Goal: Task Accomplishment & Management: Manage account settings

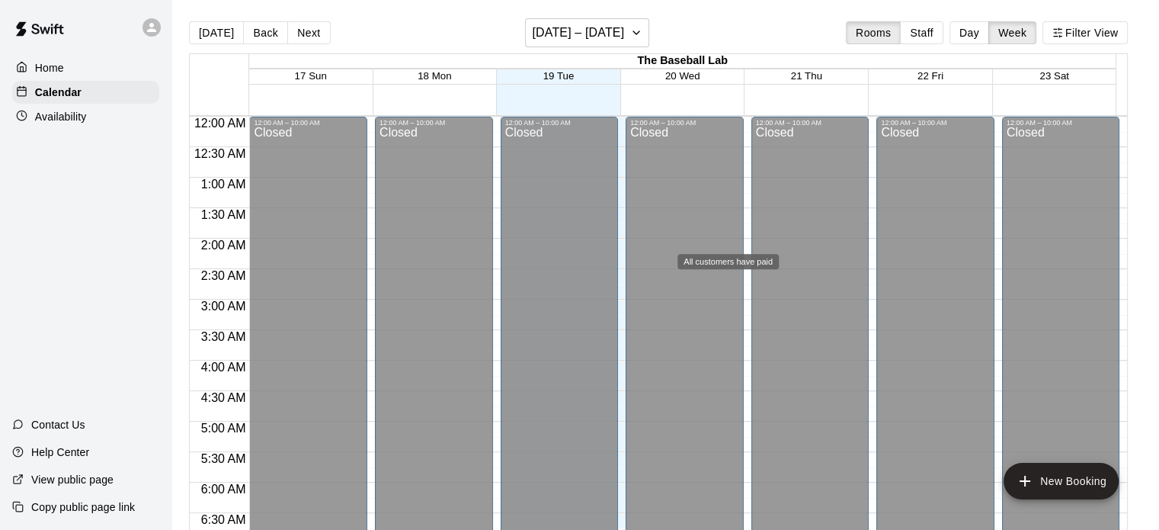
scroll to position [907, 0]
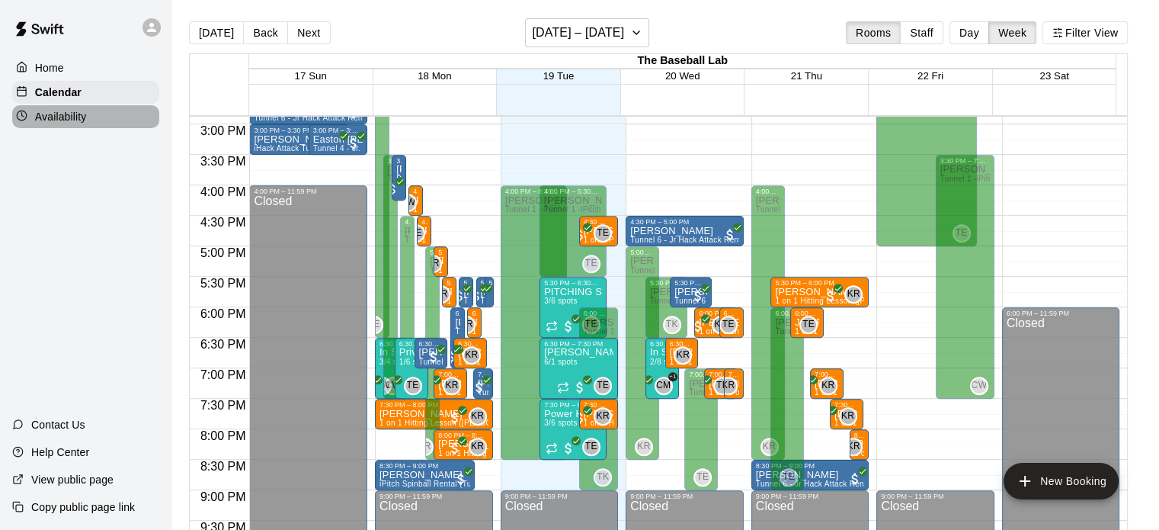
click at [57, 118] on p "Availability" at bounding box center [61, 116] width 52 height 15
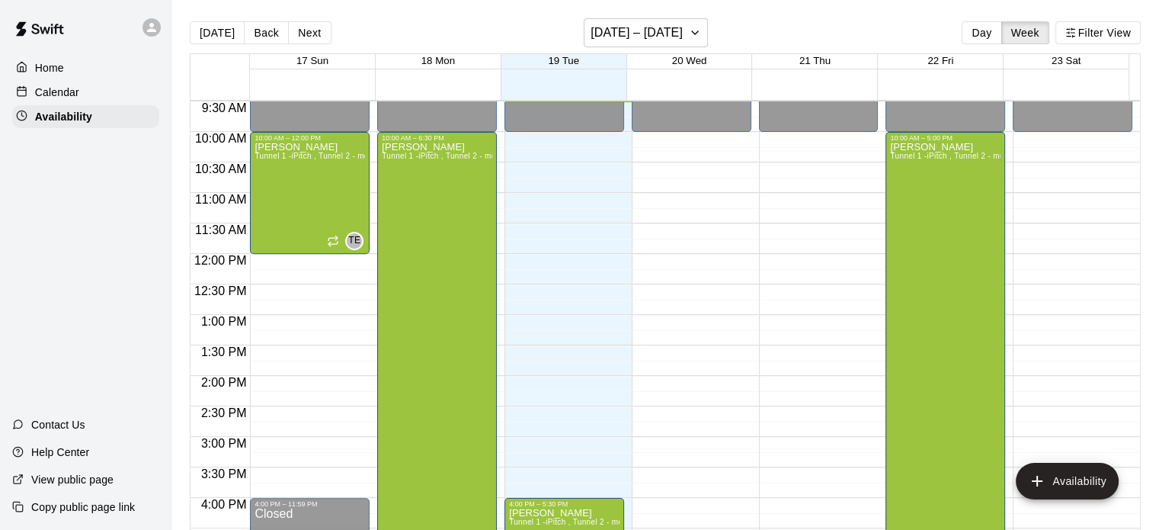
scroll to position [722, 0]
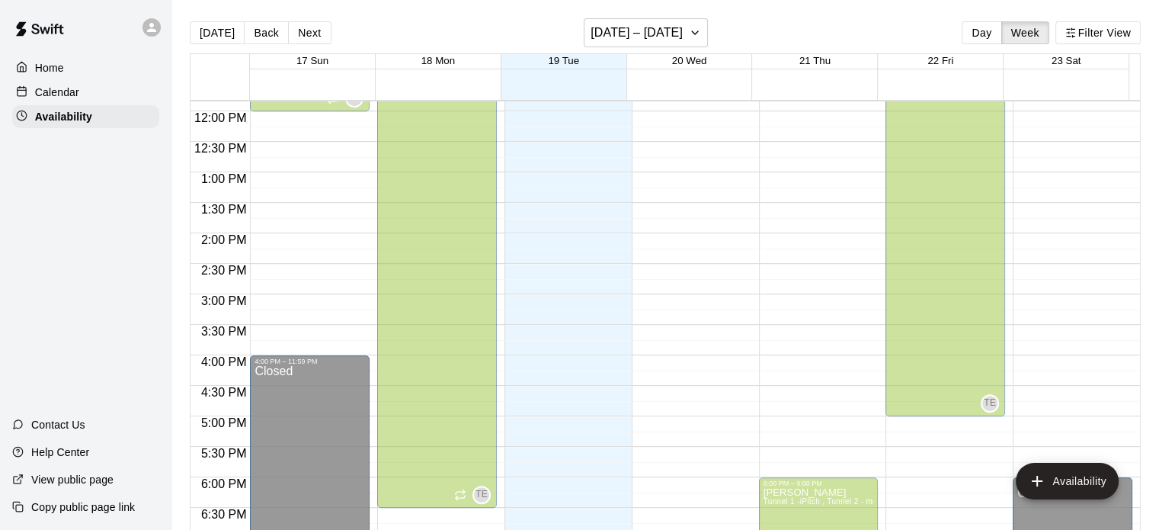
click at [562, 356] on div "4:00 PM – 5:30 PM [PERSON_NAME] Tunnel 1 -iPitch , Tunnel 2 - mounds and MOCAP,…" at bounding box center [565, 400] width 120 height 91
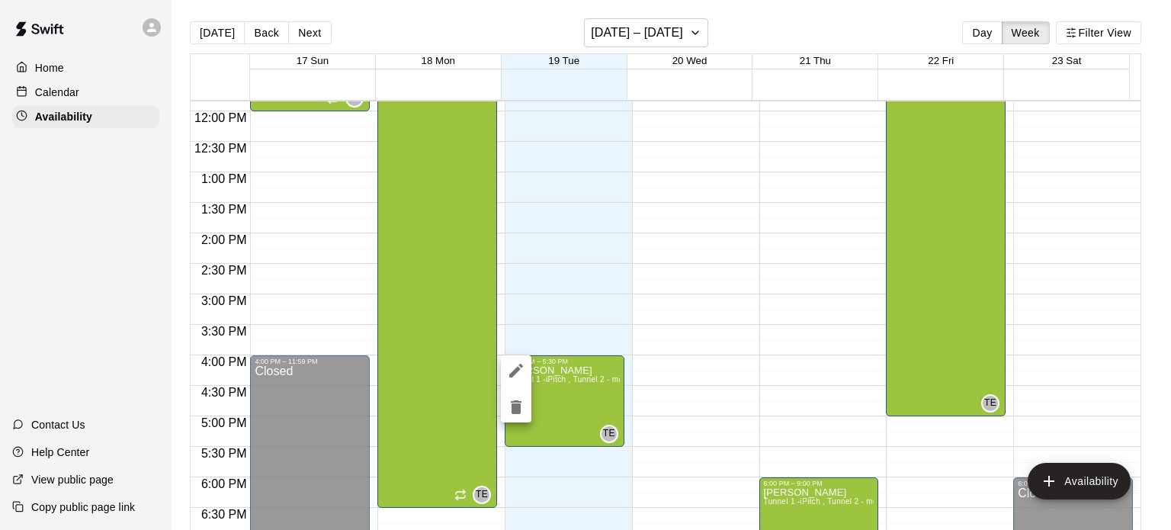
click at [709, 274] on div at bounding box center [585, 265] width 1171 height 530
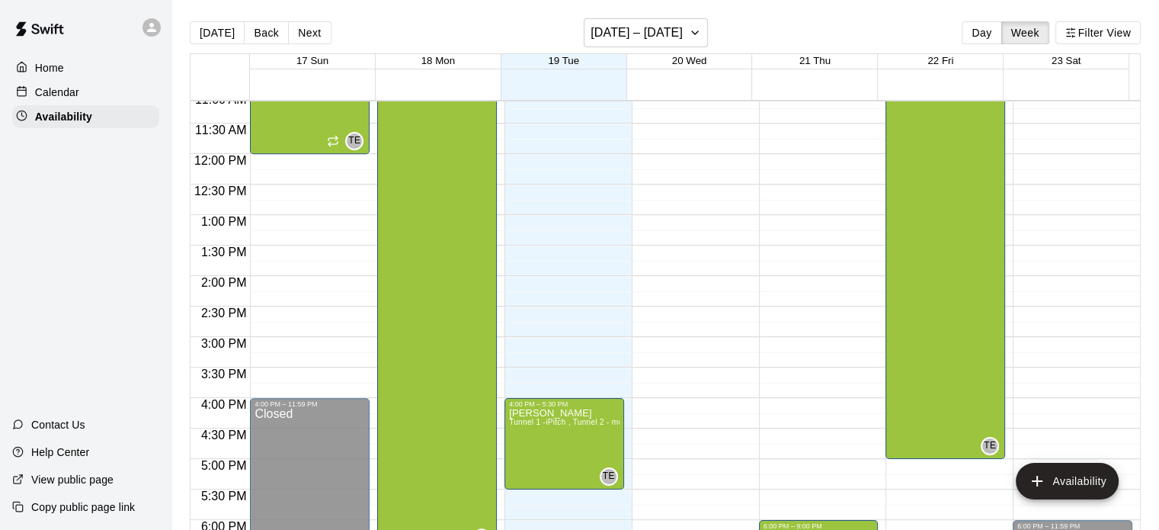
scroll to position [429, 0]
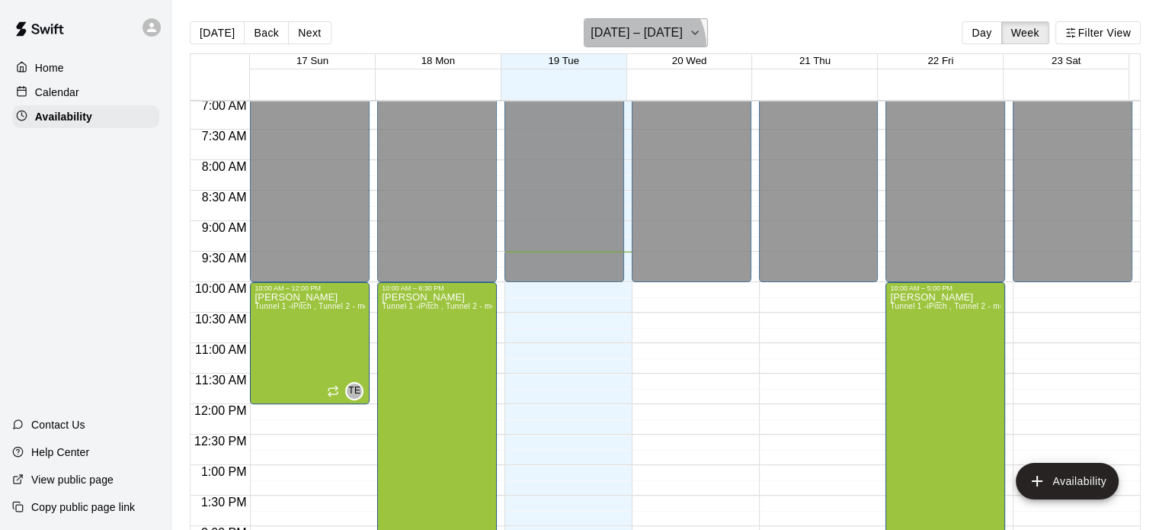
click at [642, 46] on button "[DATE] – [DATE]" at bounding box center [646, 32] width 124 height 29
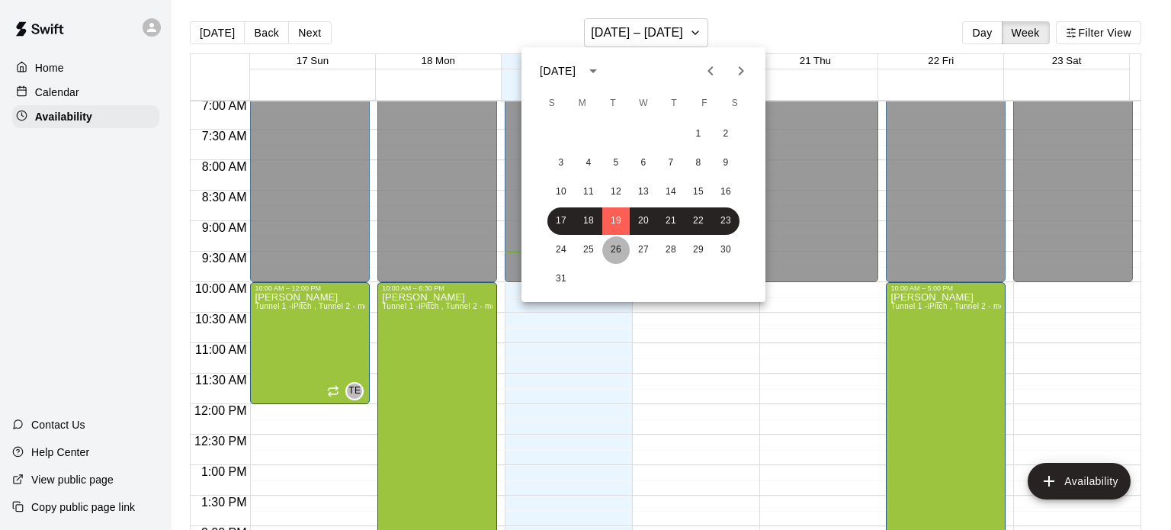
click at [620, 243] on button "26" at bounding box center [615, 249] width 27 height 27
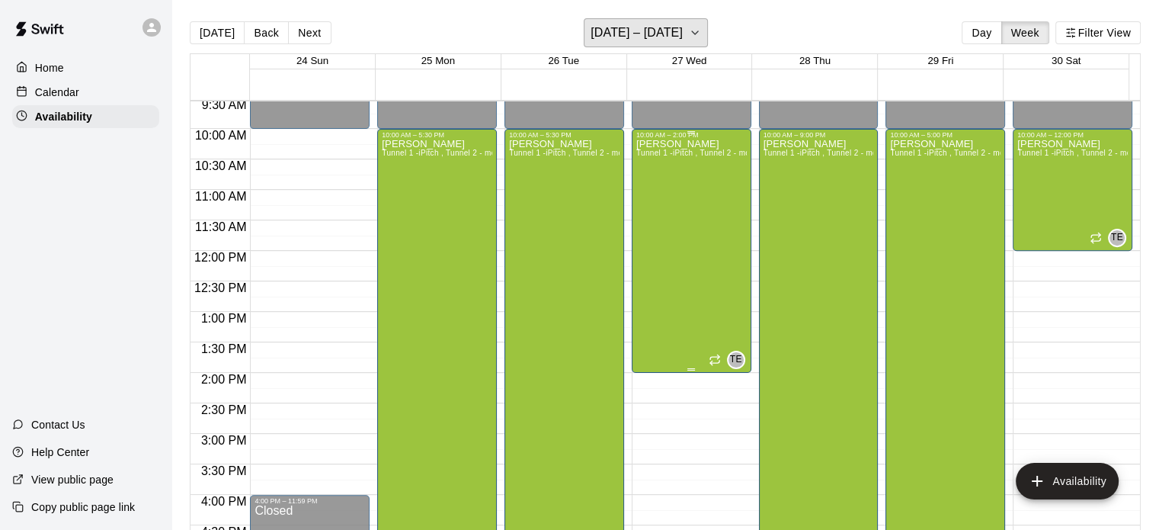
scroll to position [579, 0]
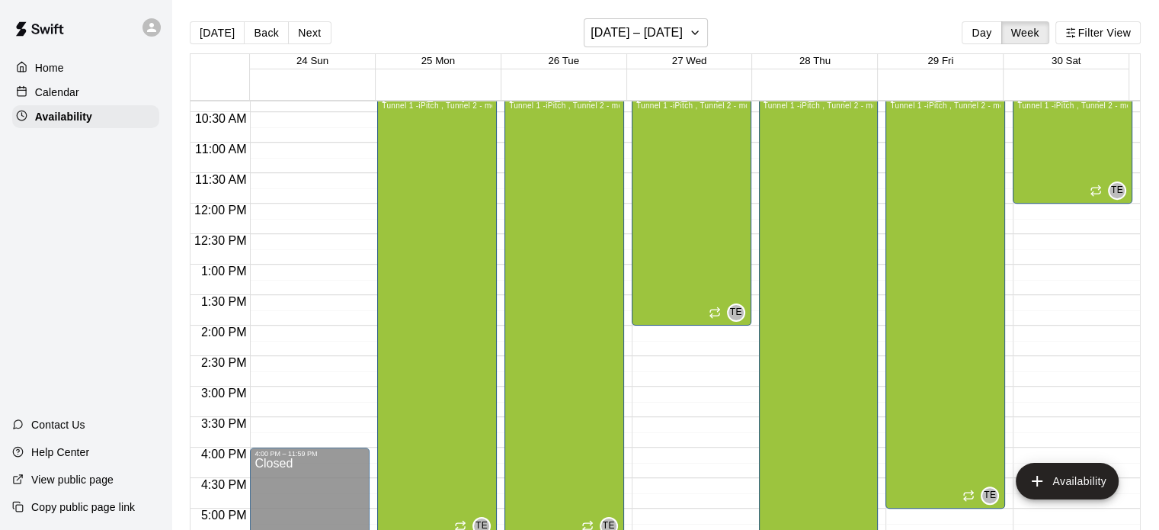
click at [841, 258] on div "[PERSON_NAME] Tunnel 1 -iPitch , Tunnel 2 - mounds and MOCAP, Tunnel 3 - Hack A…" at bounding box center [819, 356] width 111 height 530
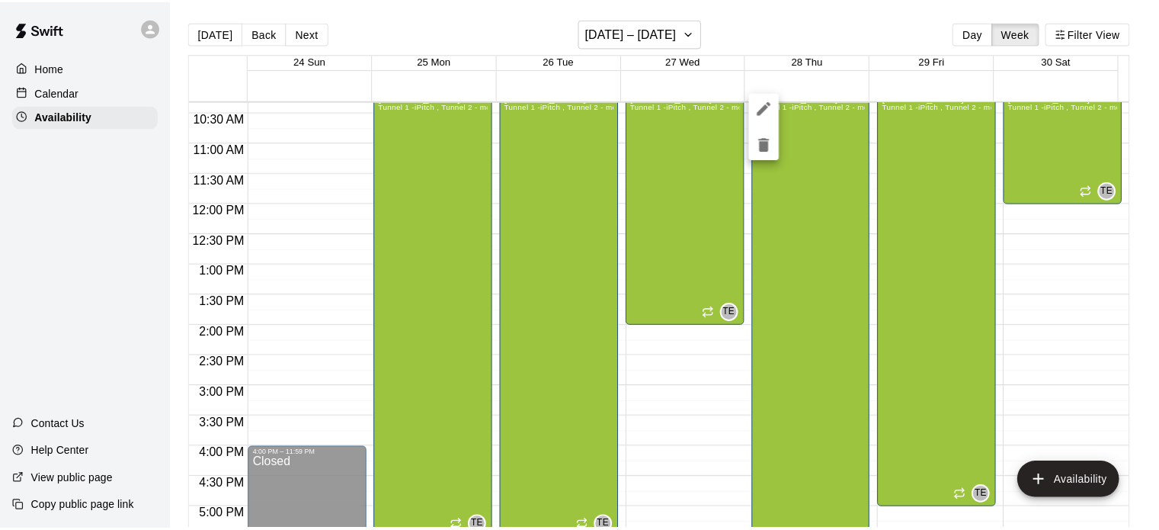
scroll to position [529, 0]
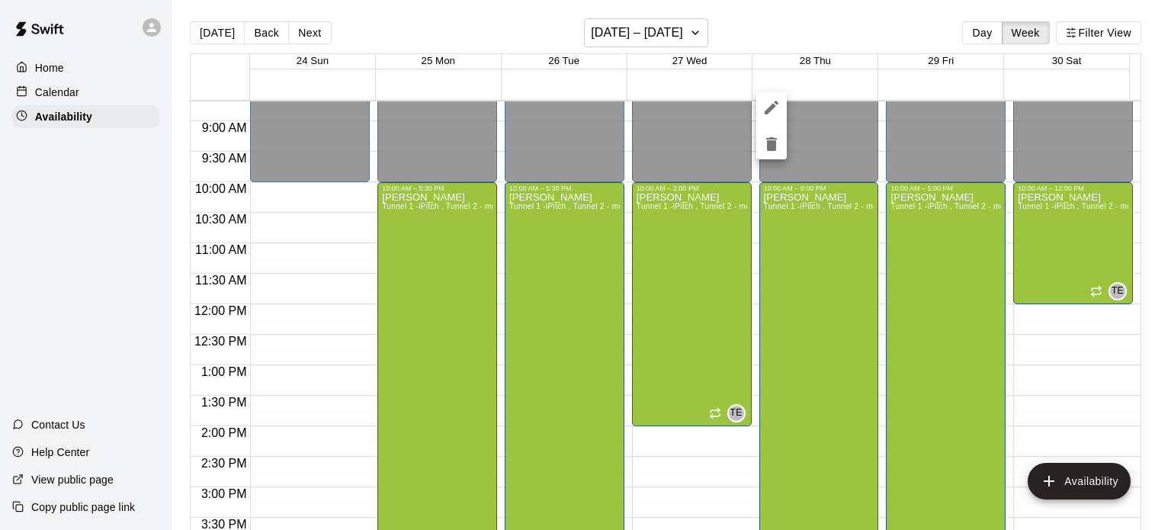
click at [811, 192] on div at bounding box center [585, 265] width 1171 height 530
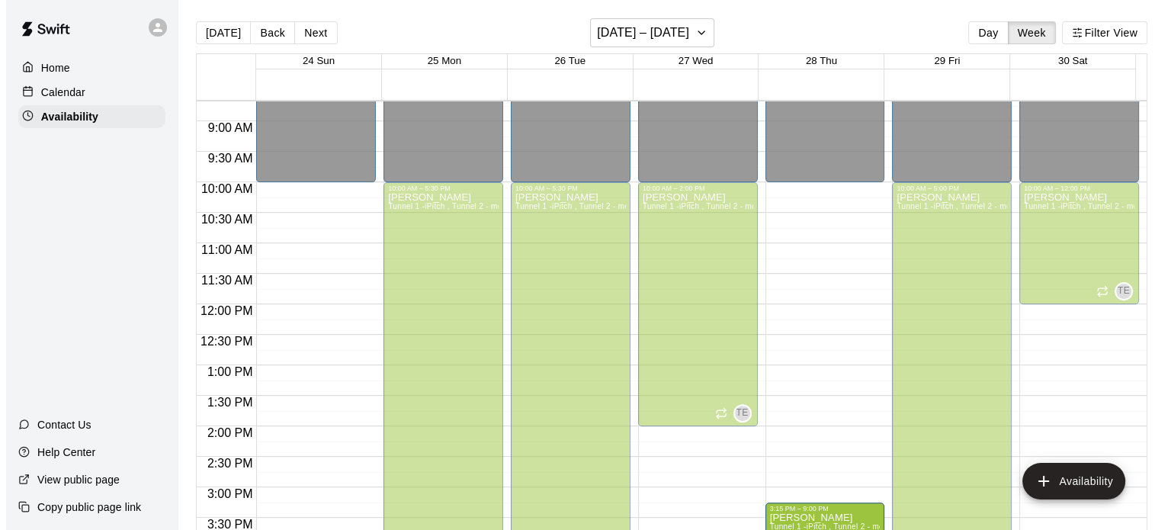
scroll to position [833, 0]
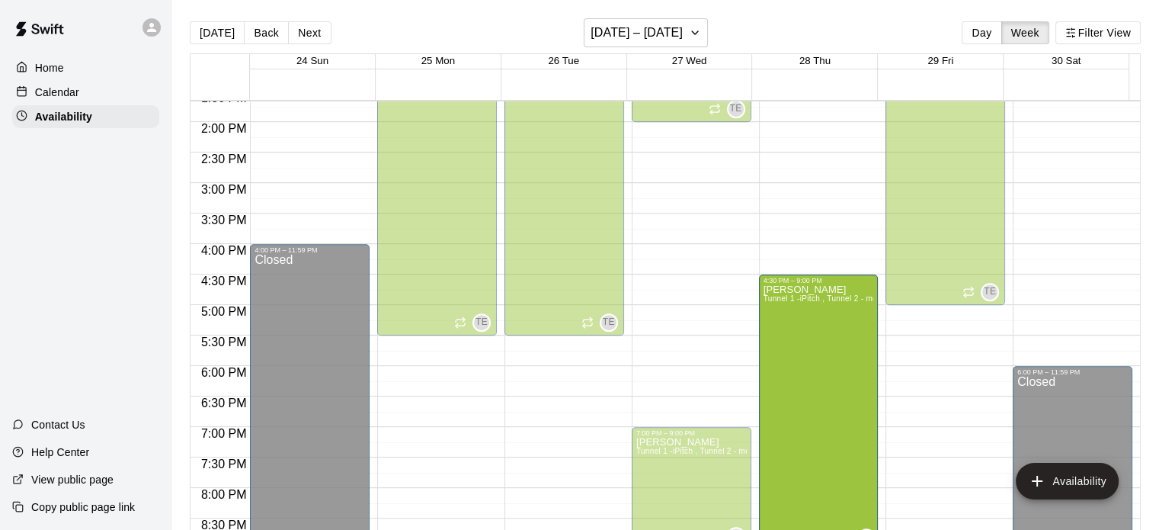
drag, startPoint x: 809, startPoint y: 184, endPoint x: 828, endPoint y: 286, distance: 103.0
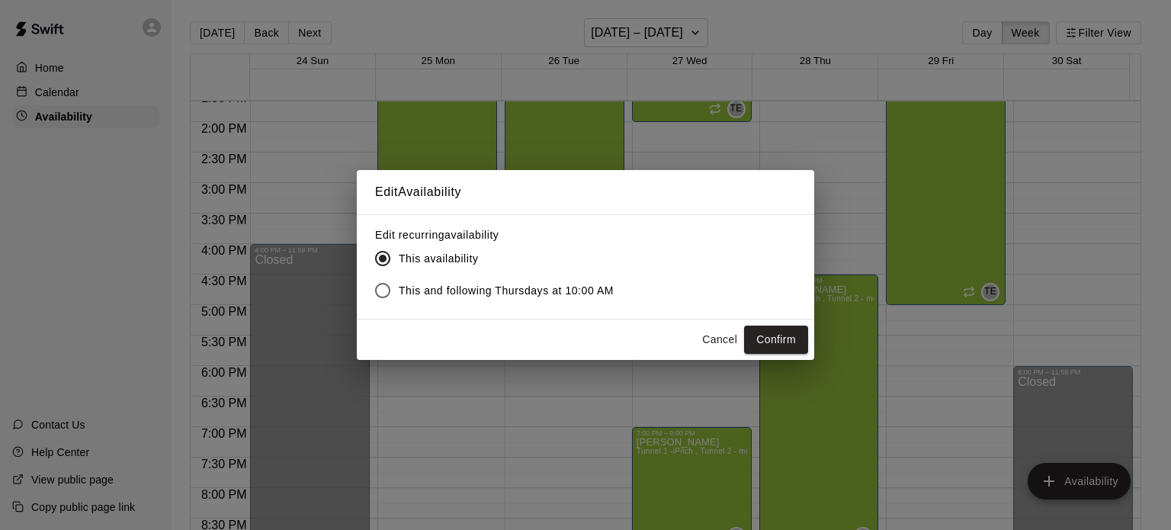
click at [711, 344] on button "Cancel" at bounding box center [719, 339] width 49 height 28
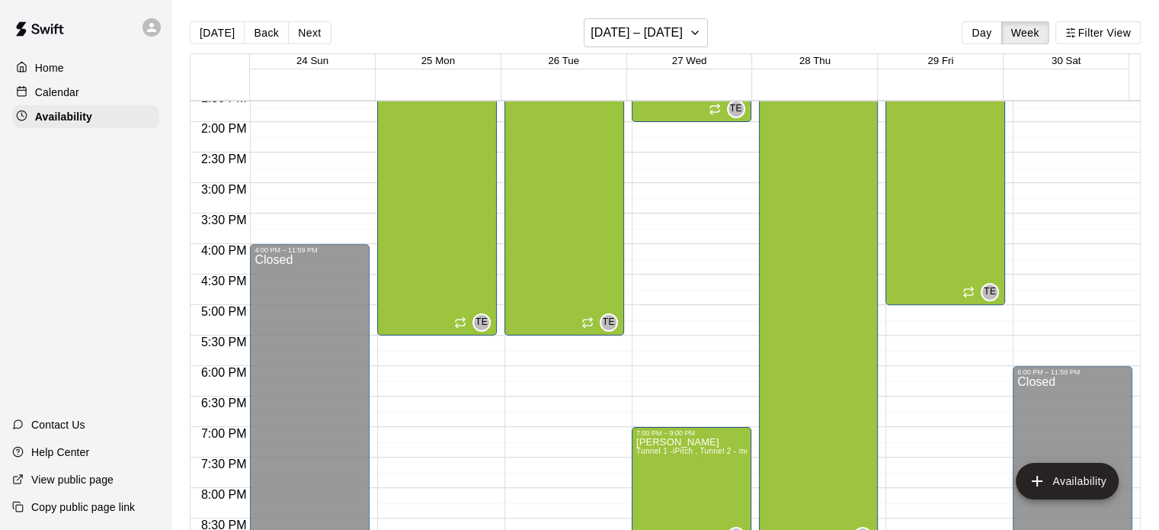
click at [805, 280] on div "[PERSON_NAME] Tunnel 1 -iPitch , Tunnel 2 - mounds and MOCAP, Tunnel 3 - Hack A…" at bounding box center [819, 153] width 111 height 530
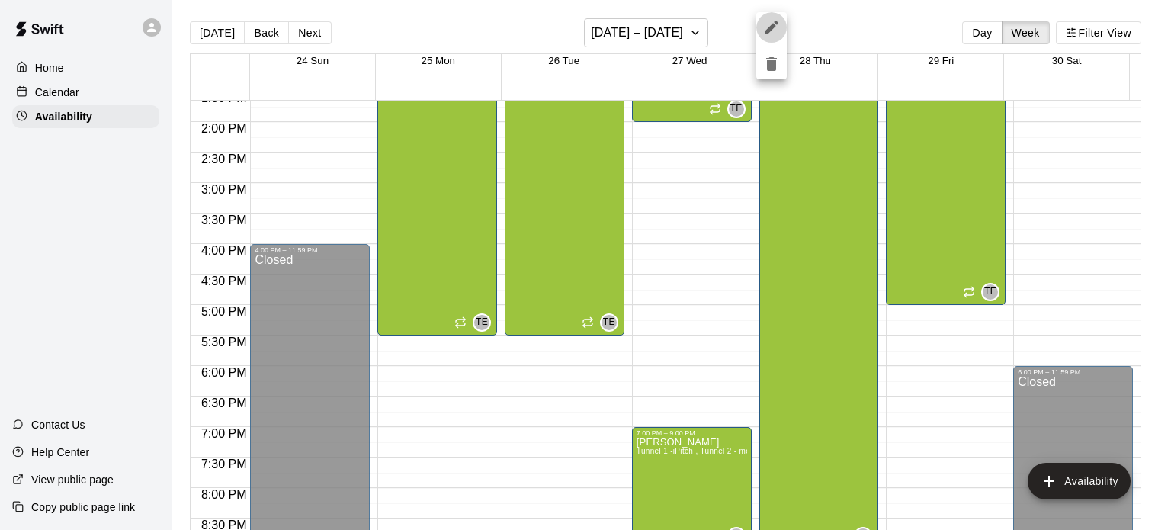
click at [777, 24] on icon "edit" at bounding box center [771, 27] width 18 height 18
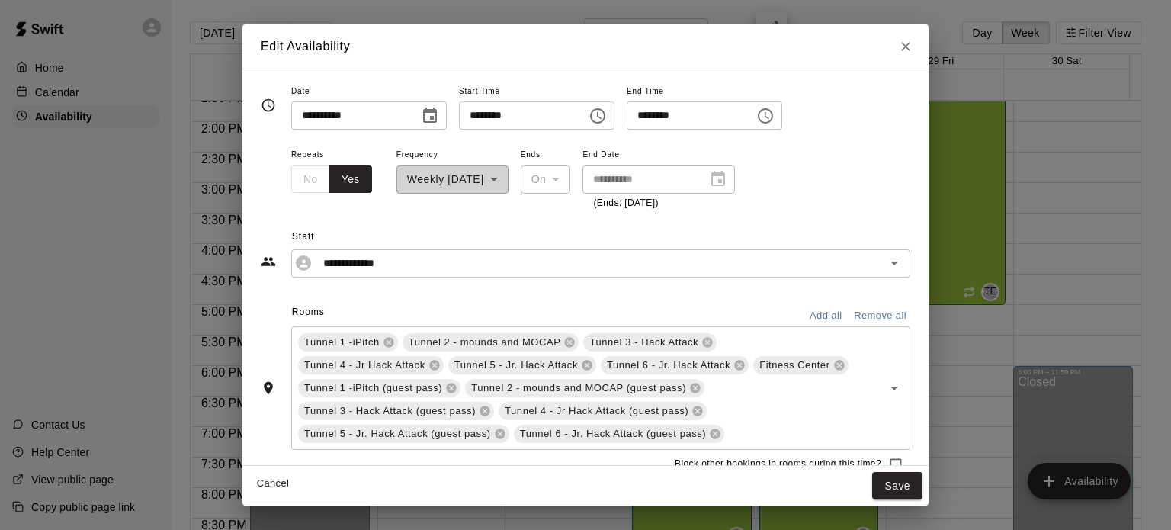
click at [601, 115] on icon "Choose time, selected time is 10:00 AM" at bounding box center [599, 115] width 5 height 7
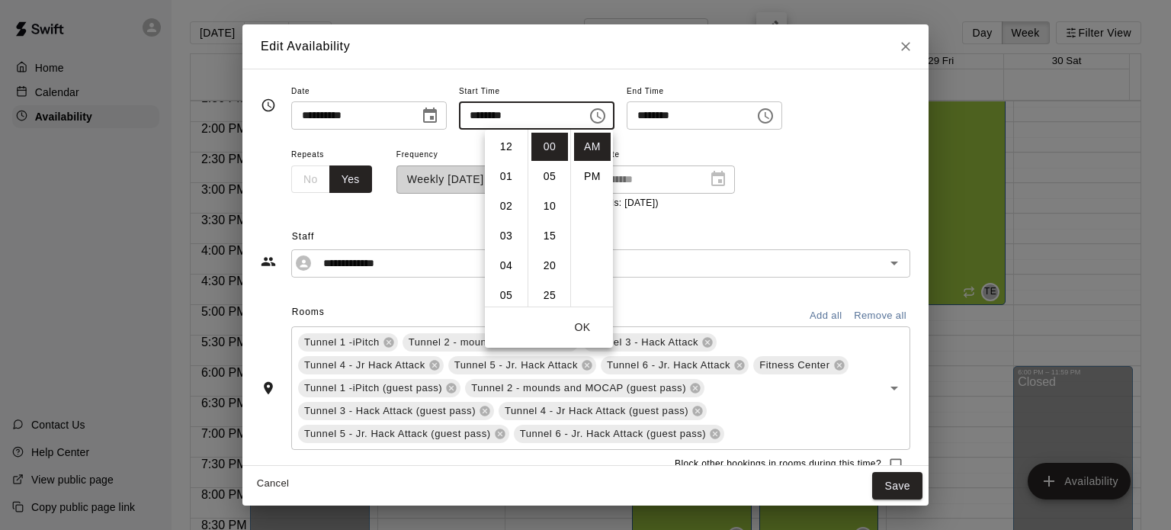
scroll to position [297, 0]
click at [588, 181] on li "PM" at bounding box center [592, 176] width 37 height 28
type input "********"
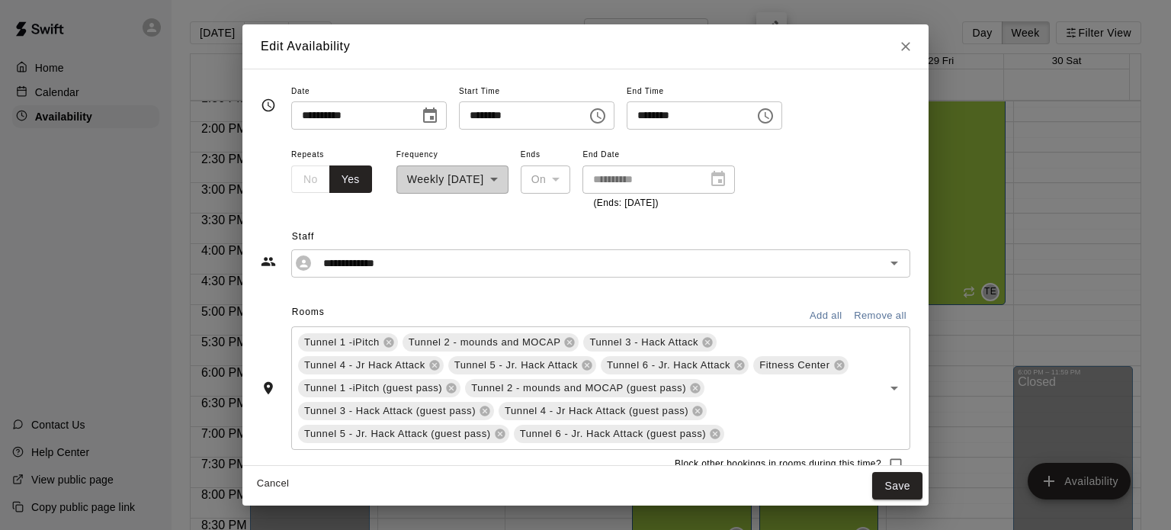
scroll to position [27, 0]
click at [614, 109] on div "******** ​" at bounding box center [536, 115] width 155 height 28
click at [601, 117] on icon "Choose time, selected time is 10:00 PM" at bounding box center [599, 115] width 5 height 7
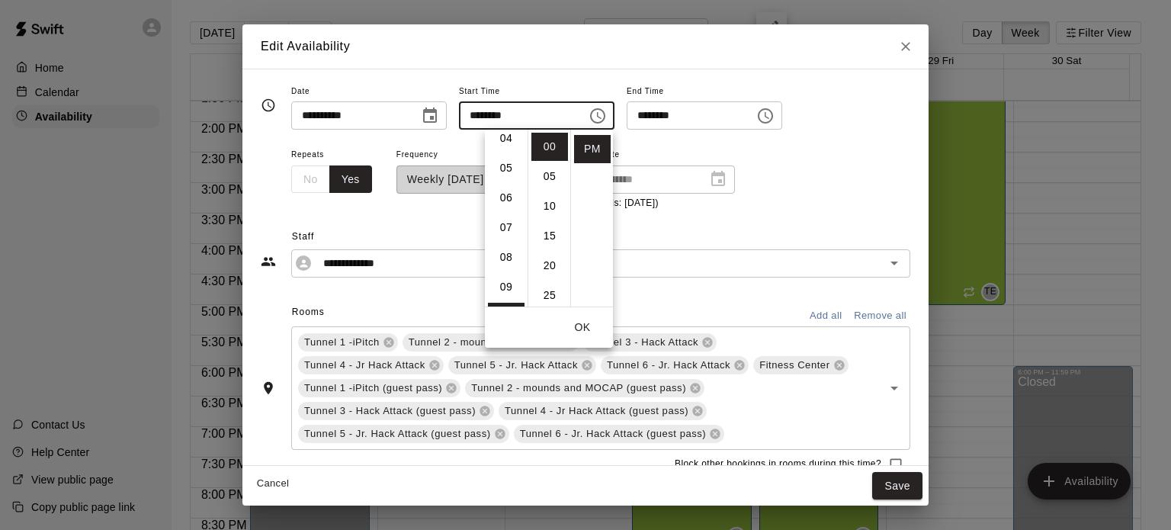
scroll to position [125, 0]
click at [504, 203] on li "06" at bounding box center [506, 200] width 37 height 28
type input "********"
click at [782, 103] on div "******** ​" at bounding box center [703, 115] width 155 height 28
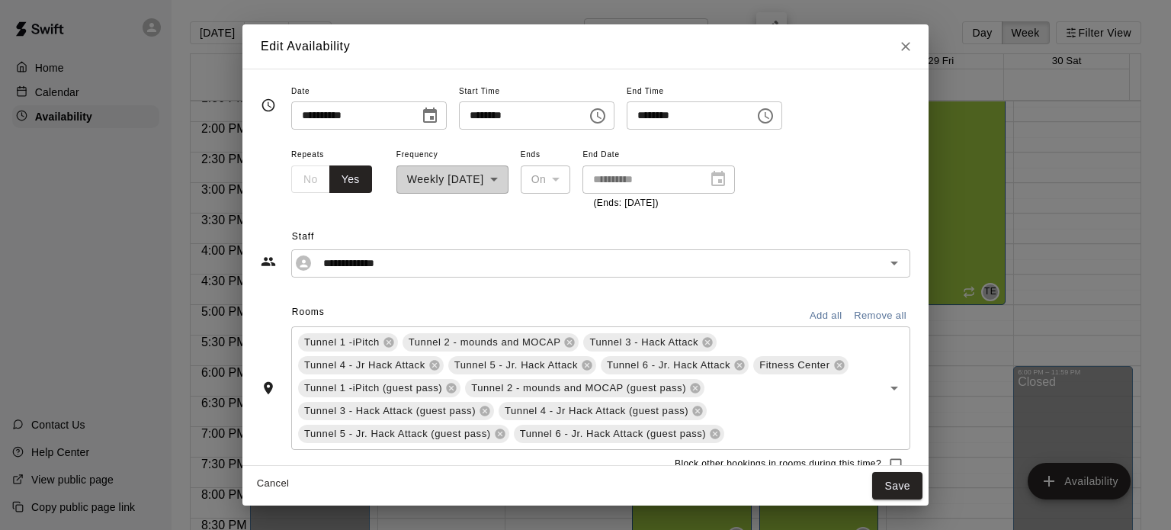
click at [769, 116] on icon "Choose time, selected time is 10:30 PM" at bounding box center [766, 115] width 5 height 7
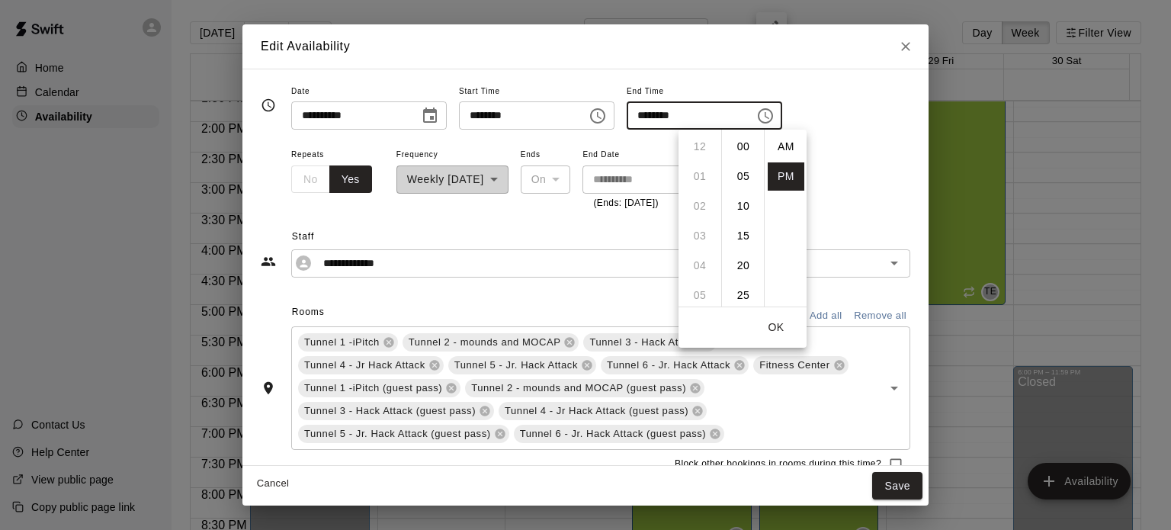
scroll to position [27, 0]
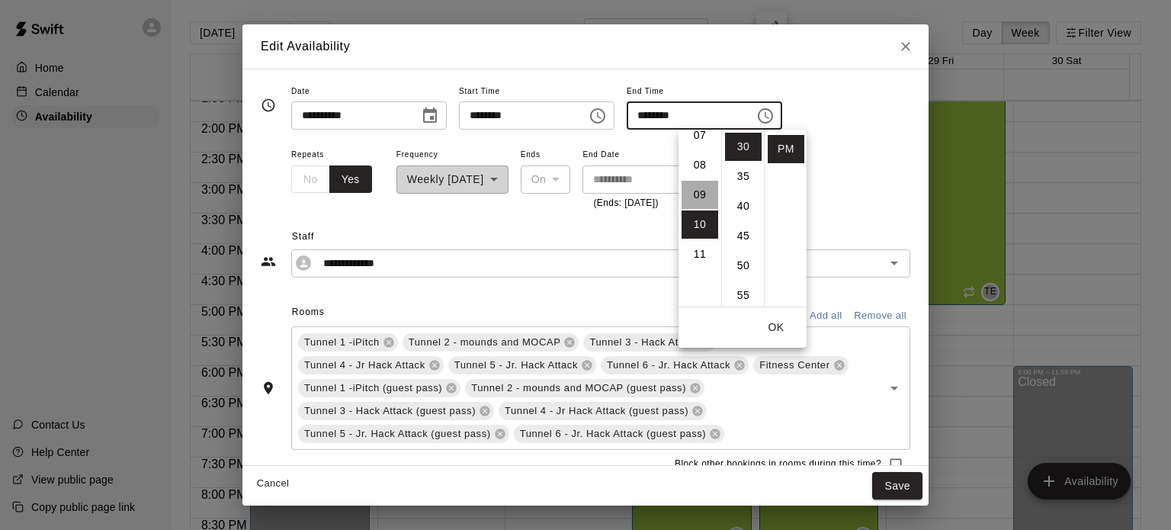
click at [698, 197] on li "09" at bounding box center [699, 195] width 37 height 28
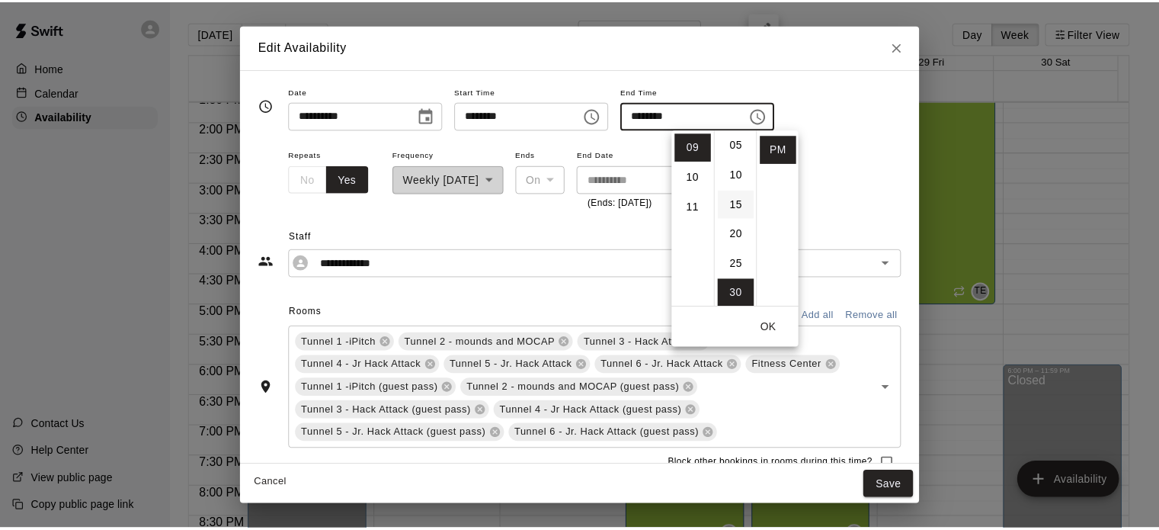
scroll to position [0, 0]
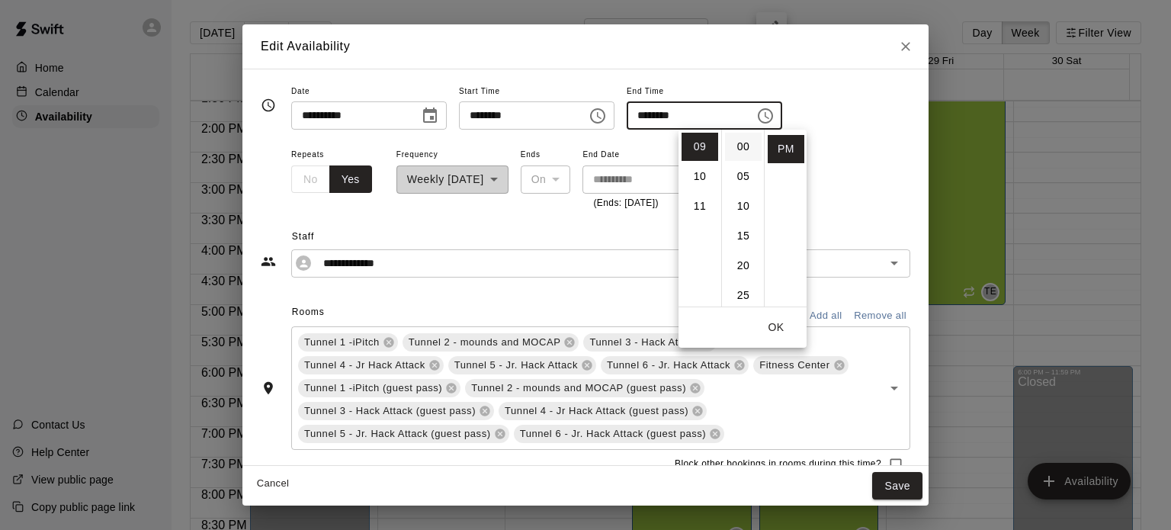
click at [736, 137] on li "00" at bounding box center [743, 147] width 37 height 28
type input "********"
click at [838, 228] on span "Staff" at bounding box center [601, 237] width 618 height 24
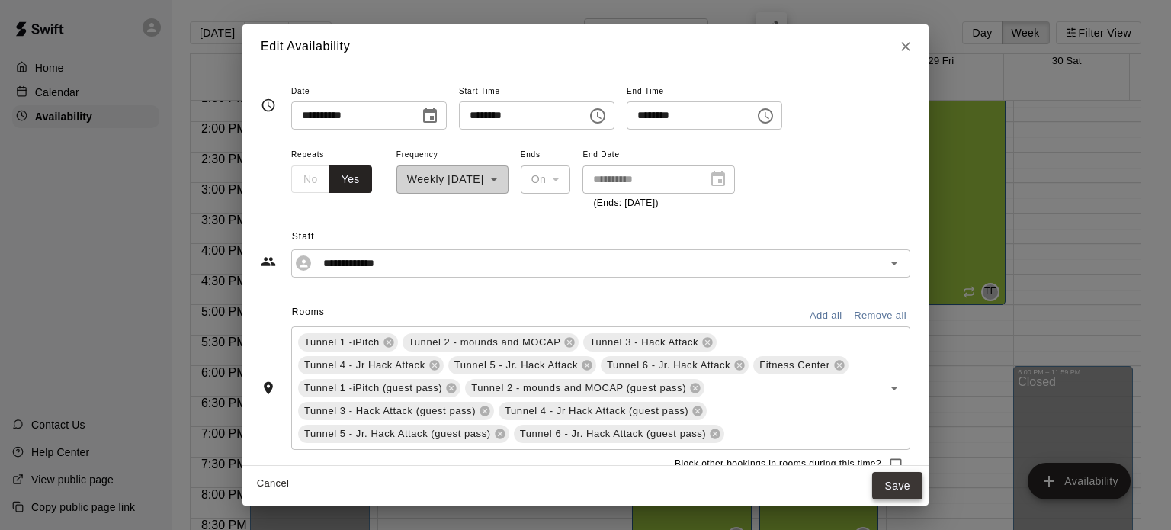
click at [892, 485] on button "Save" at bounding box center [897, 486] width 50 height 28
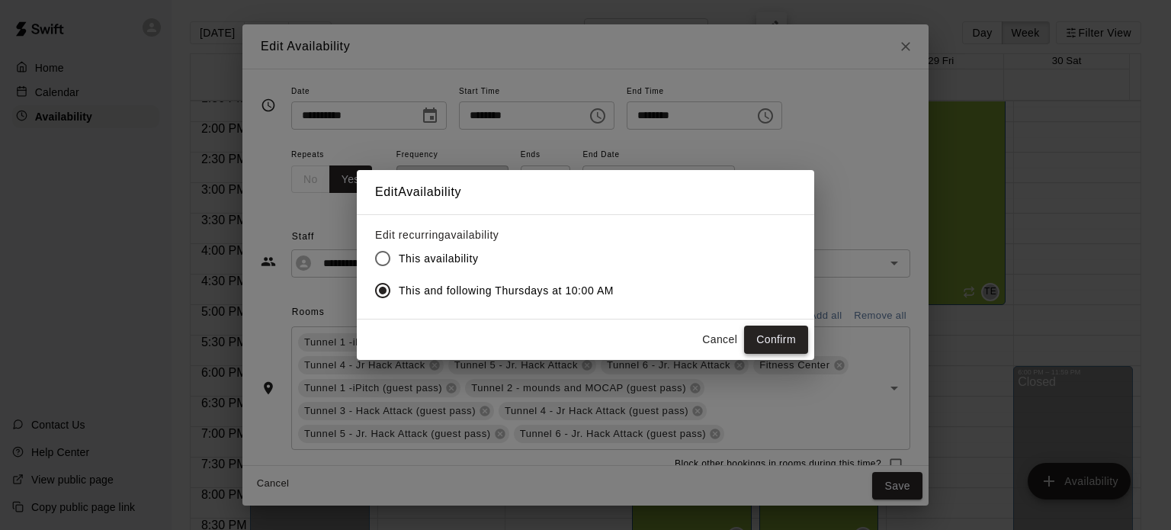
click at [770, 333] on button "Confirm" at bounding box center [776, 339] width 64 height 28
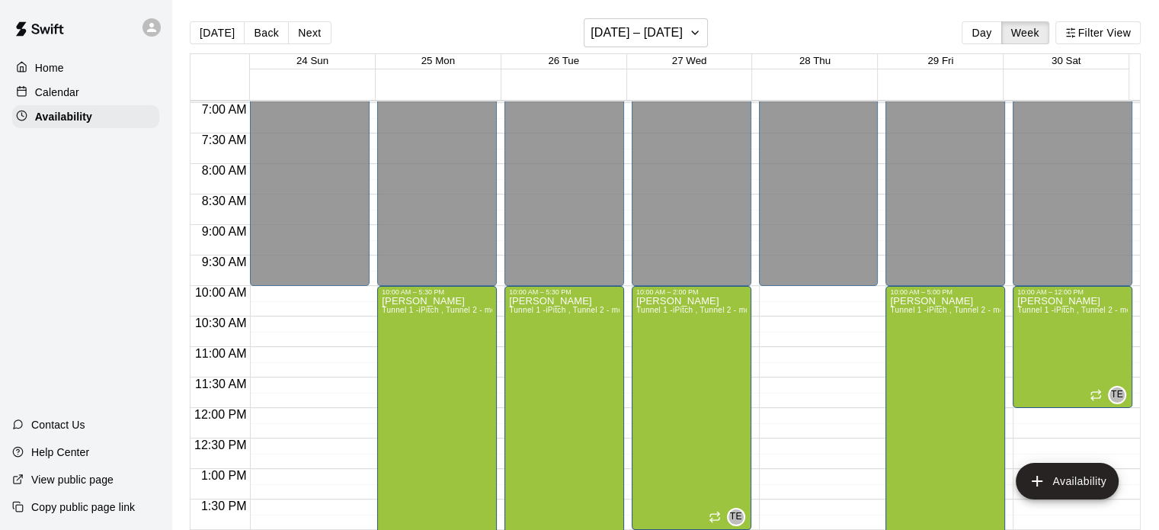
scroll to position [425, 0]
click at [634, 41] on h6 "[DATE] – [DATE]" at bounding box center [637, 32] width 92 height 21
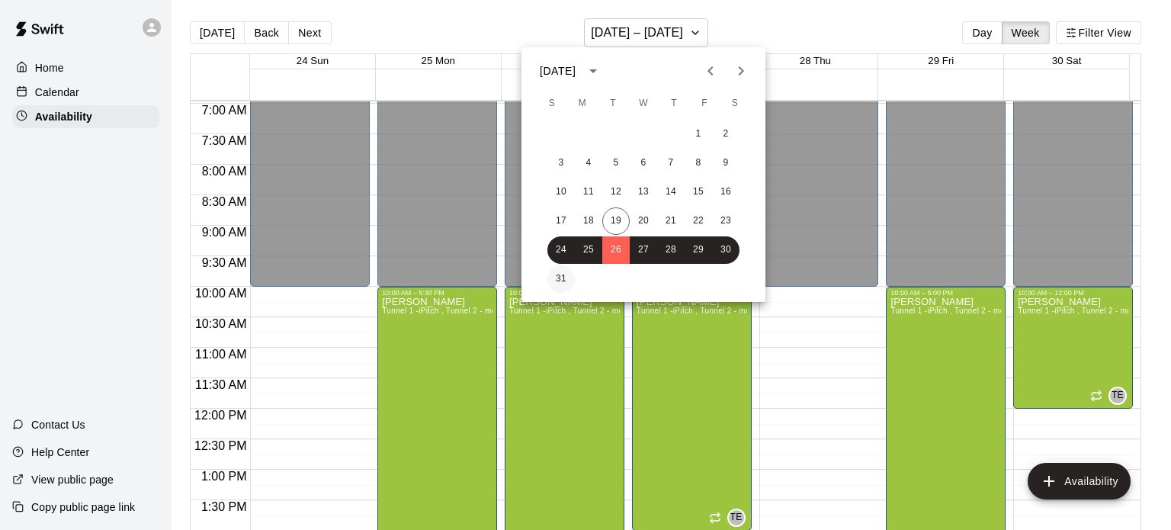
click at [567, 279] on button "31" at bounding box center [560, 278] width 27 height 27
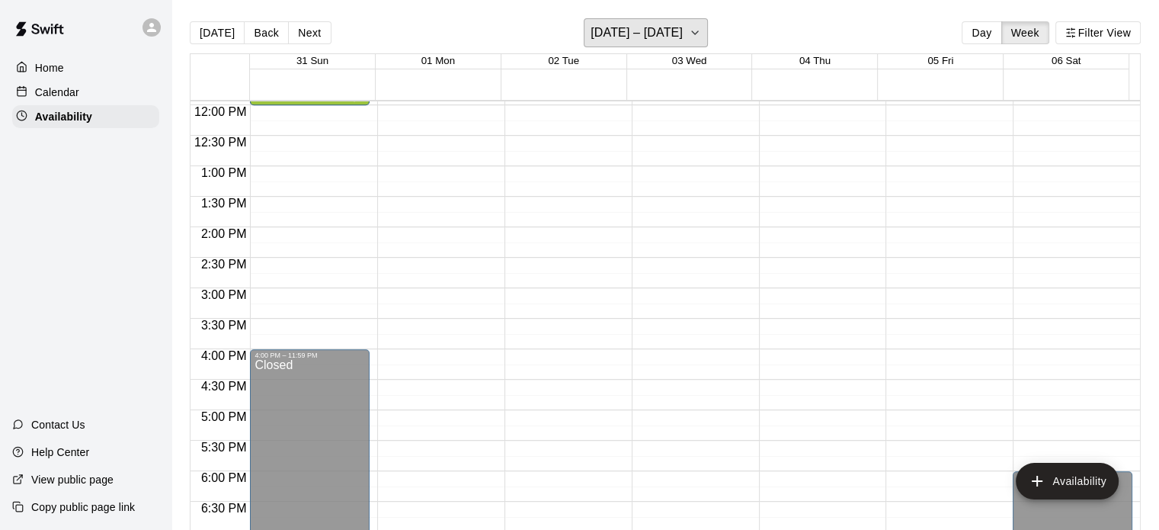
scroll to position [556, 0]
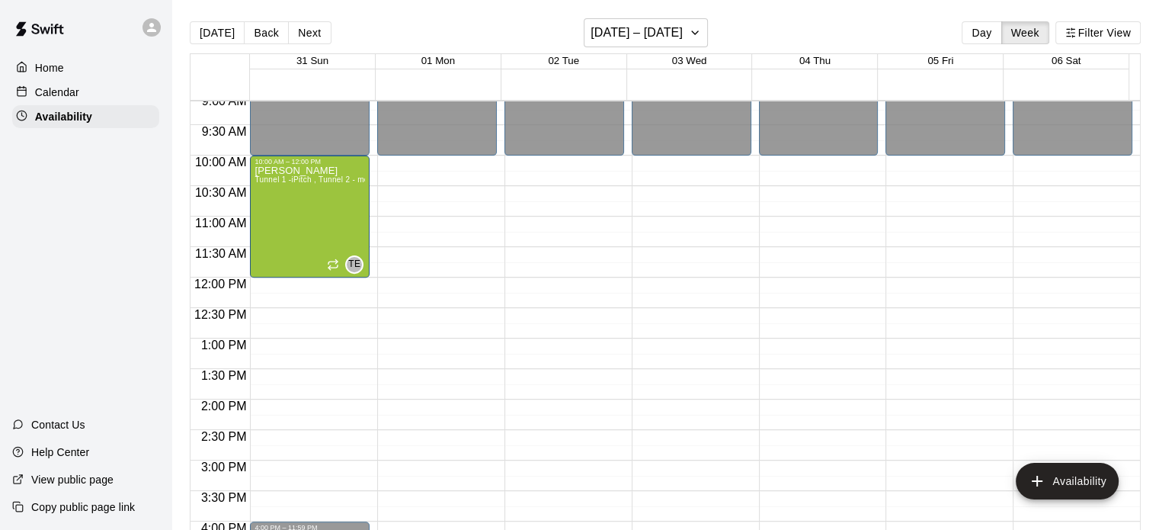
click at [84, 89] on div "Calendar" at bounding box center [85, 92] width 147 height 23
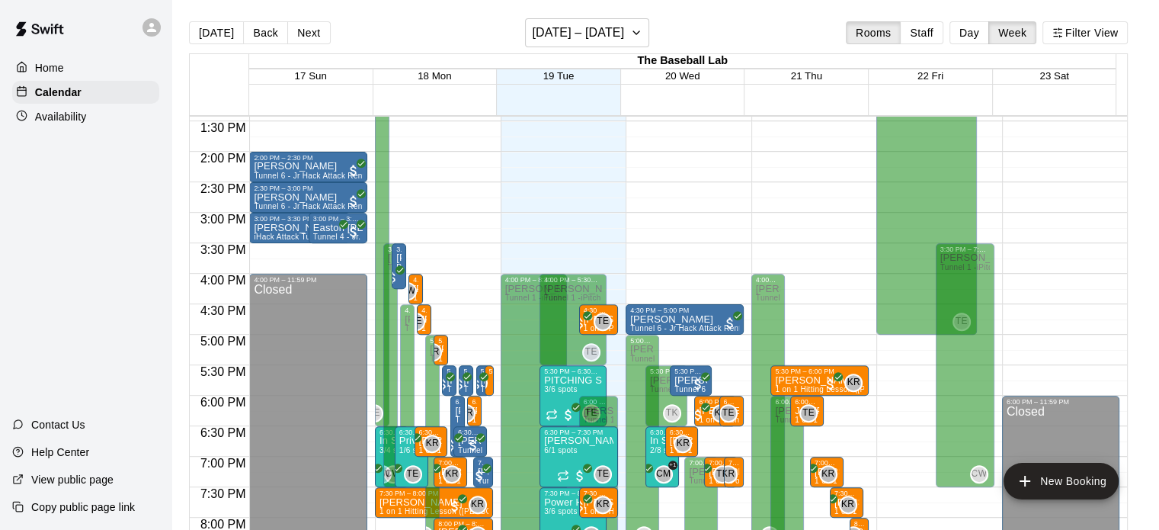
scroll to position [825, 0]
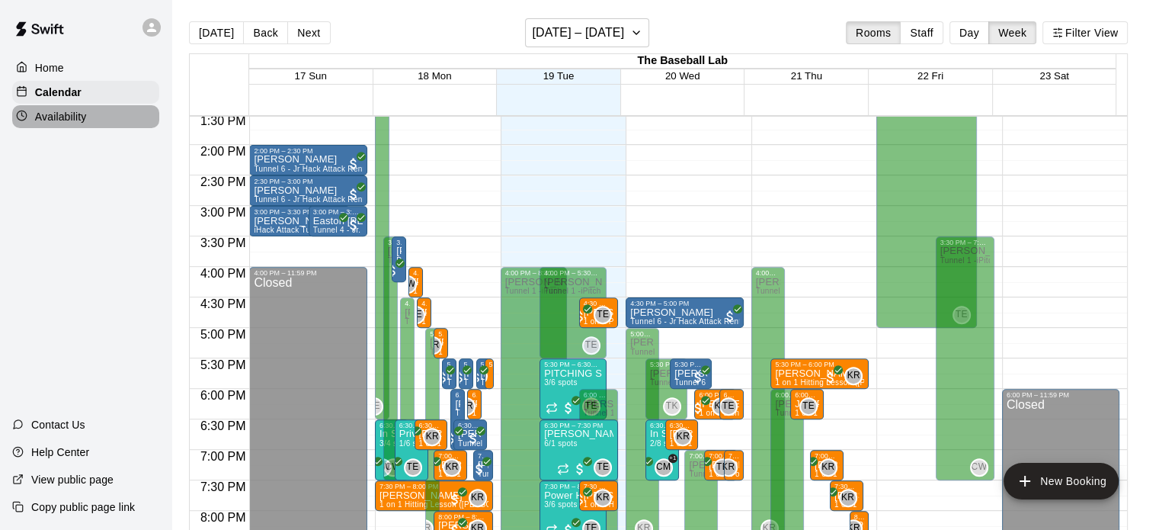
click at [81, 117] on p "Availability" at bounding box center [61, 116] width 52 height 15
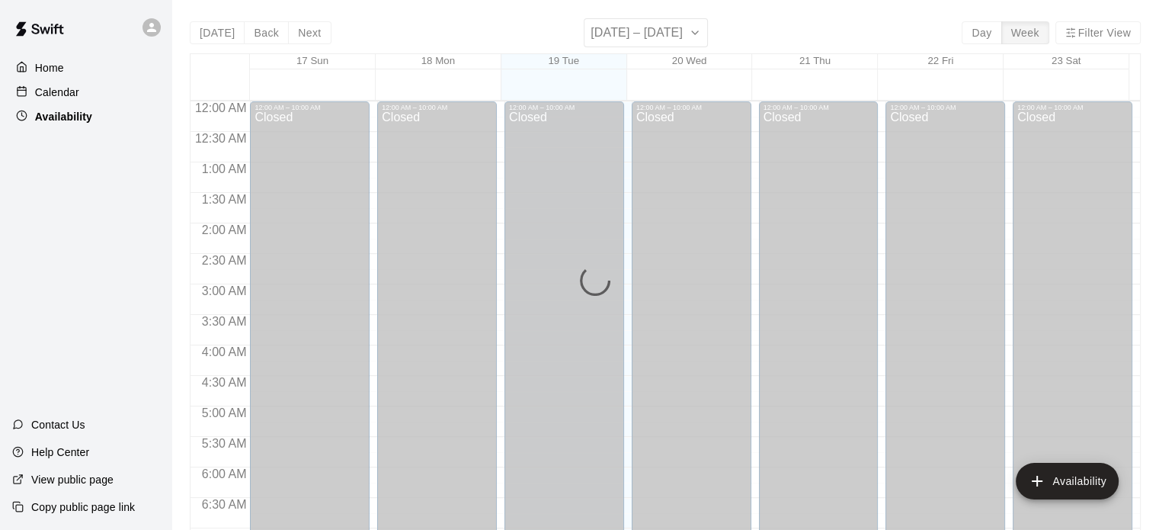
scroll to position [581, 0]
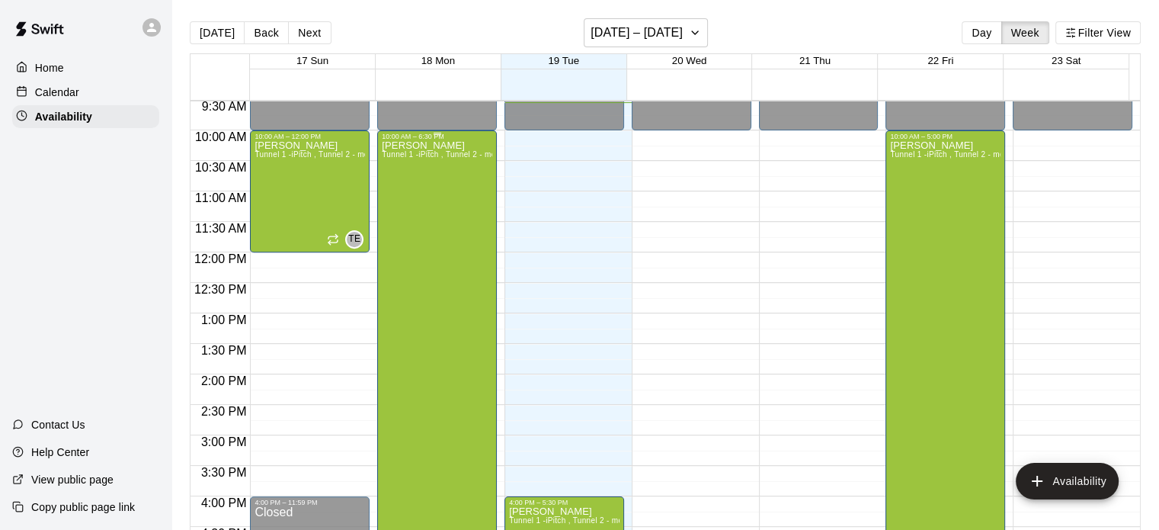
click at [419, 174] on div "[PERSON_NAME] Tunnel 1 -iPitch , Tunnel 2 - mounds and MOCAP, Tunnel 3 - Hack A…" at bounding box center [437, 405] width 111 height 530
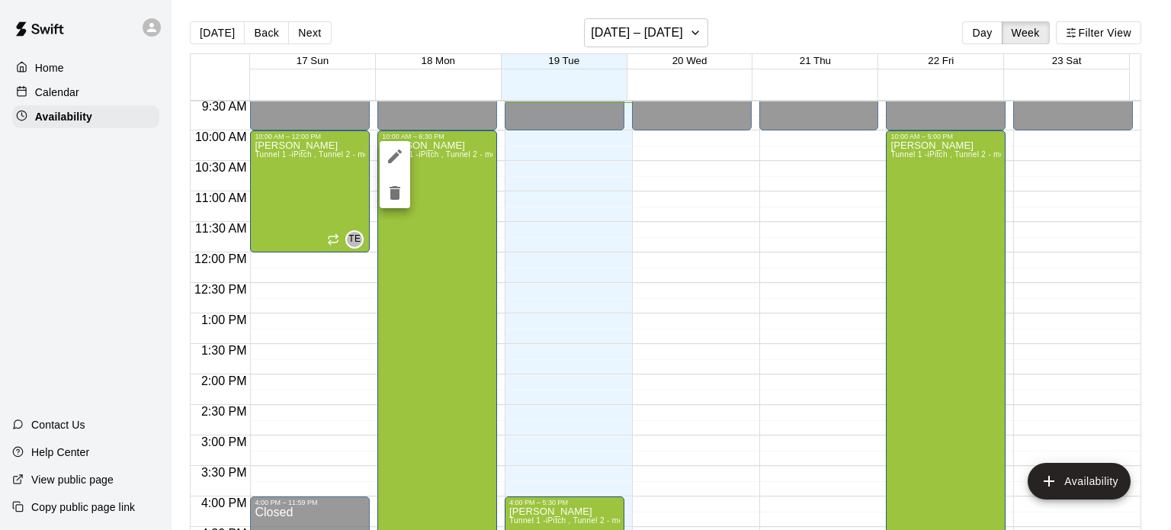
click at [627, 26] on div at bounding box center [585, 265] width 1171 height 530
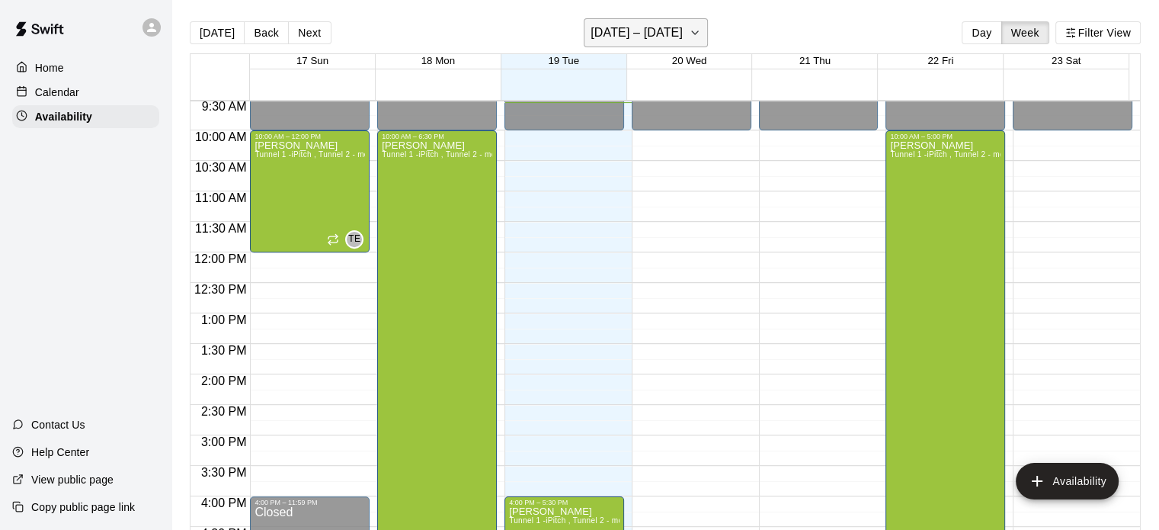
click at [636, 29] on h6 "[DATE] – [DATE]" at bounding box center [637, 32] width 92 height 21
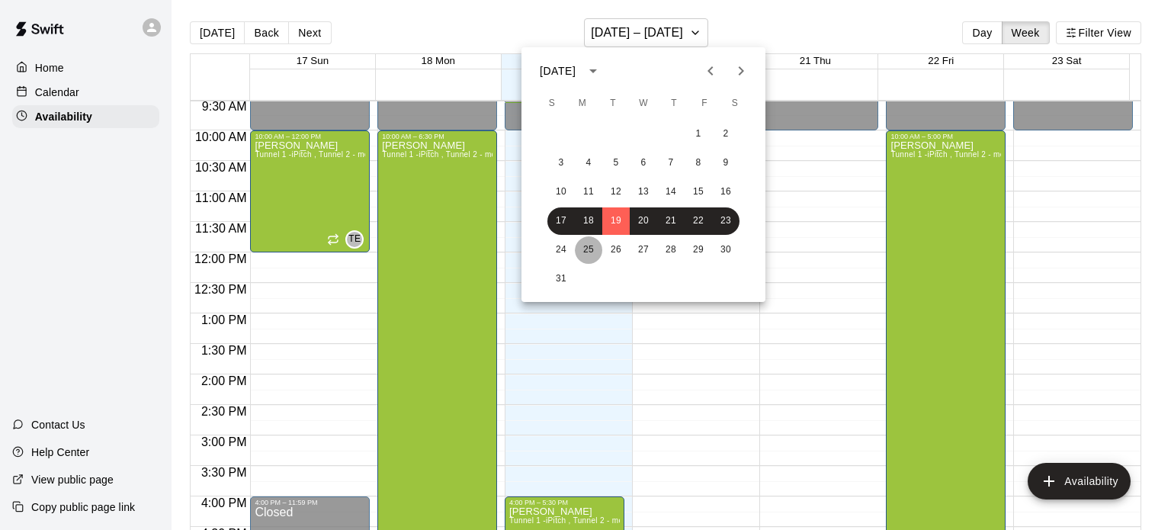
click at [598, 249] on button "25" at bounding box center [588, 249] width 27 height 27
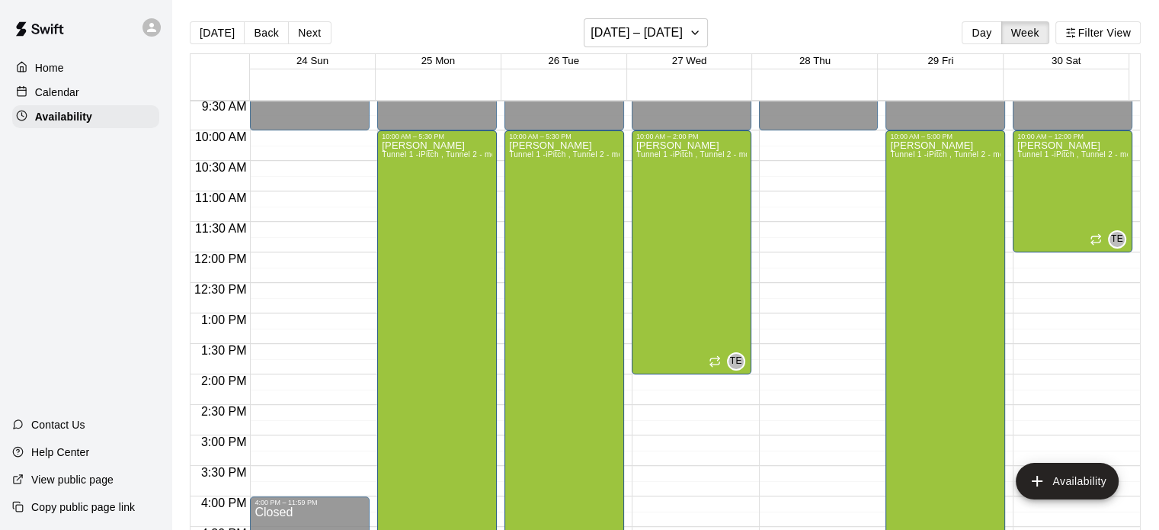
click at [66, 91] on p "Calendar" at bounding box center [57, 92] width 44 height 15
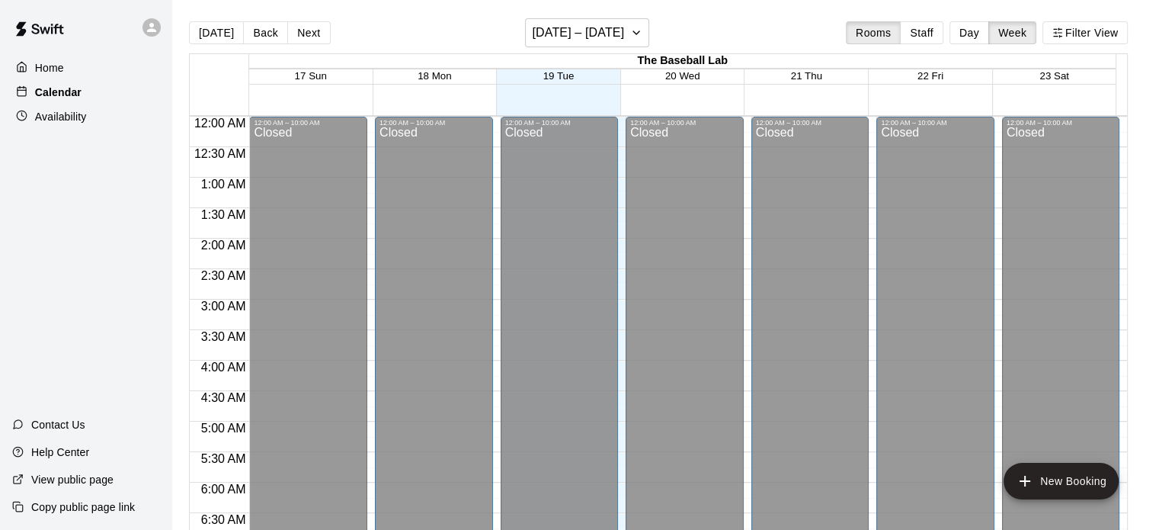
scroll to position [581, 0]
